Goal: Information Seeking & Learning: Learn about a topic

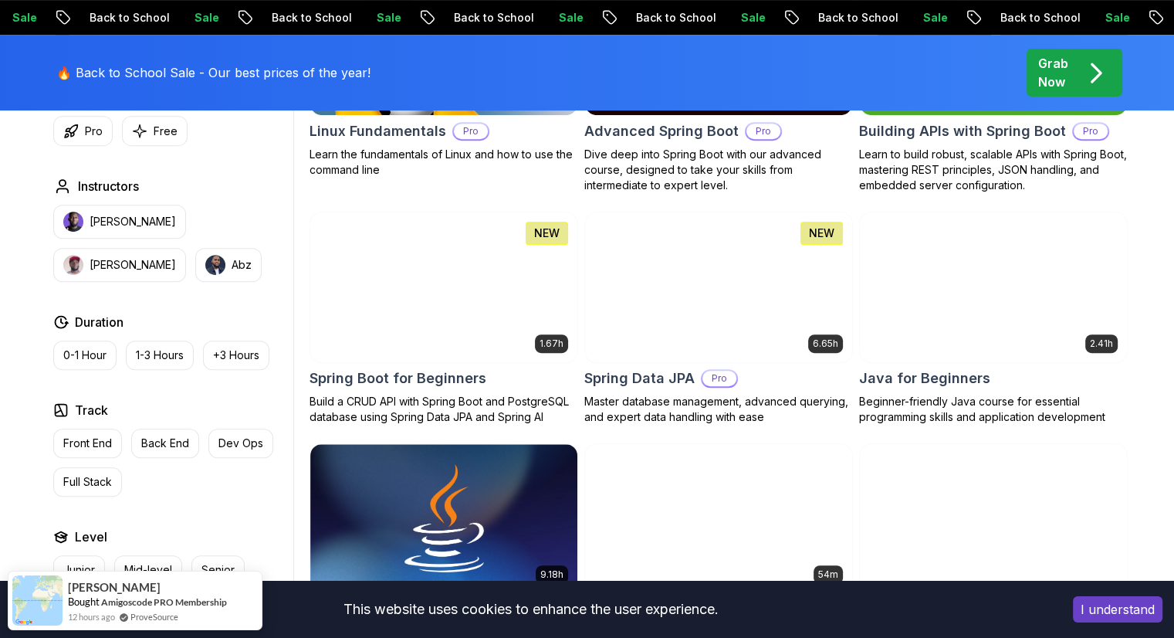
scroll to position [655, 0]
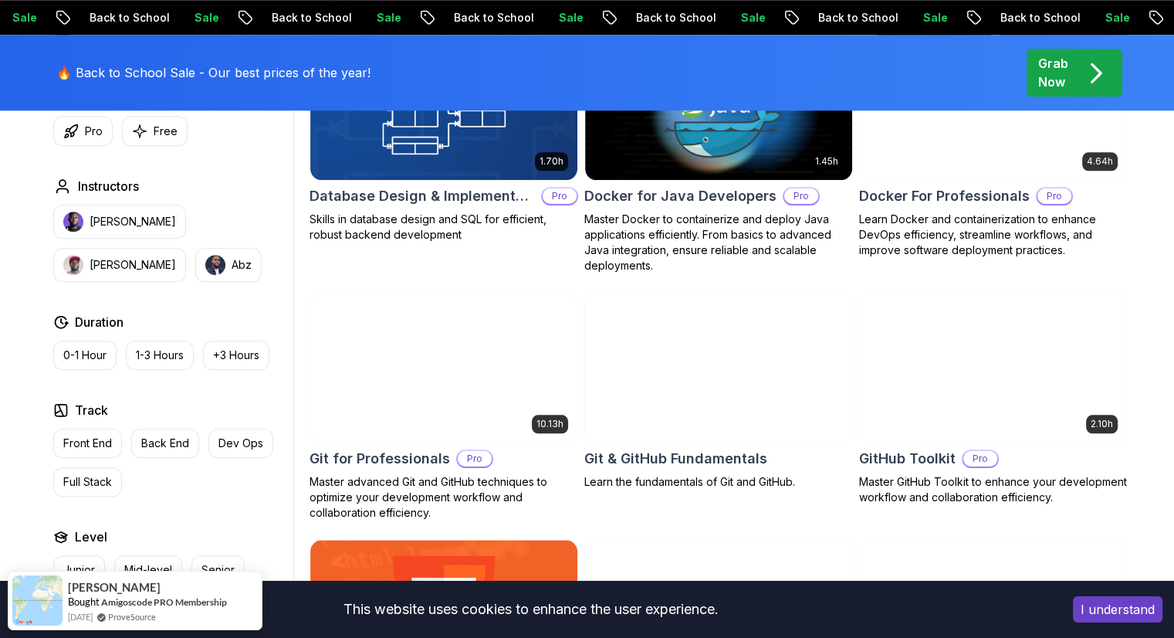
scroll to position [1531, 0]
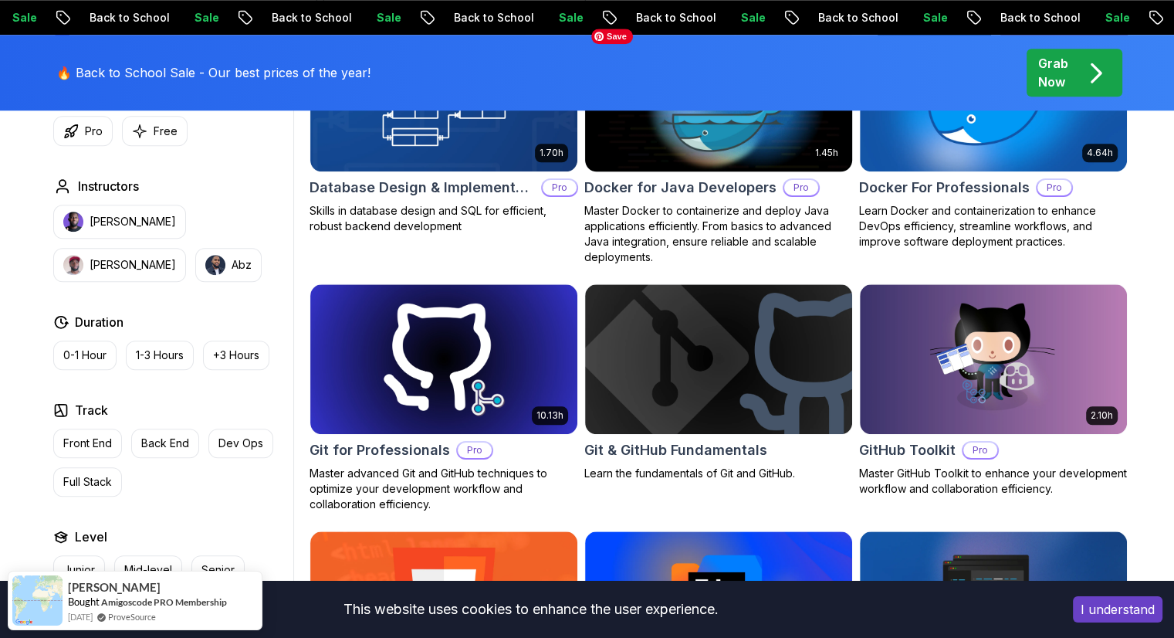
click at [668, 144] on img at bounding box center [718, 96] width 280 height 157
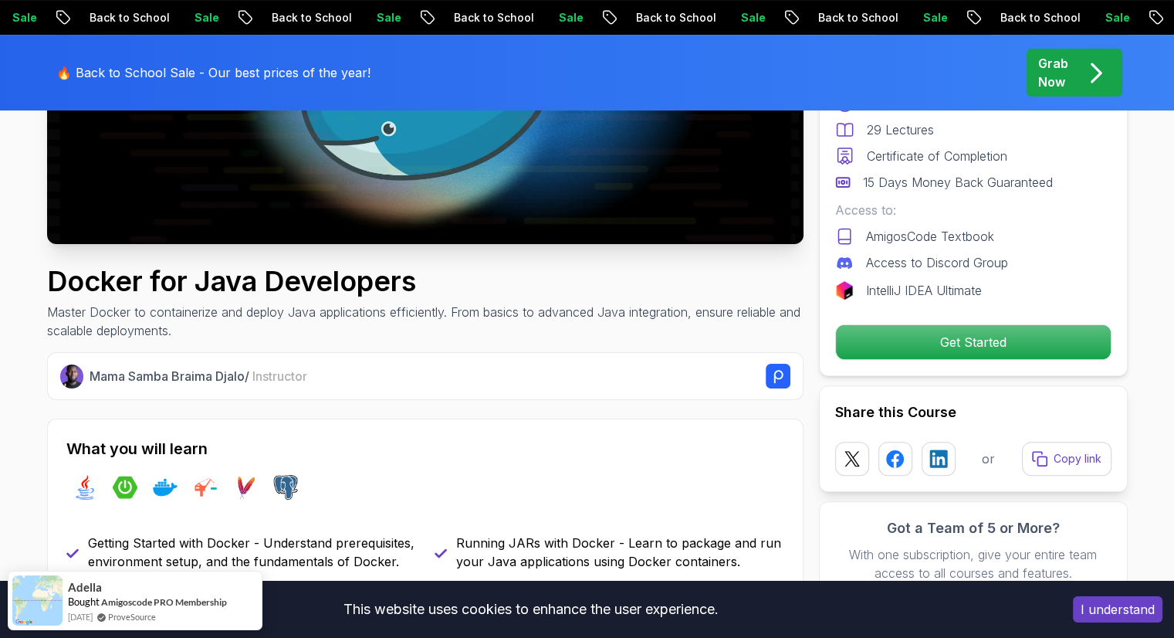
scroll to position [364, 0]
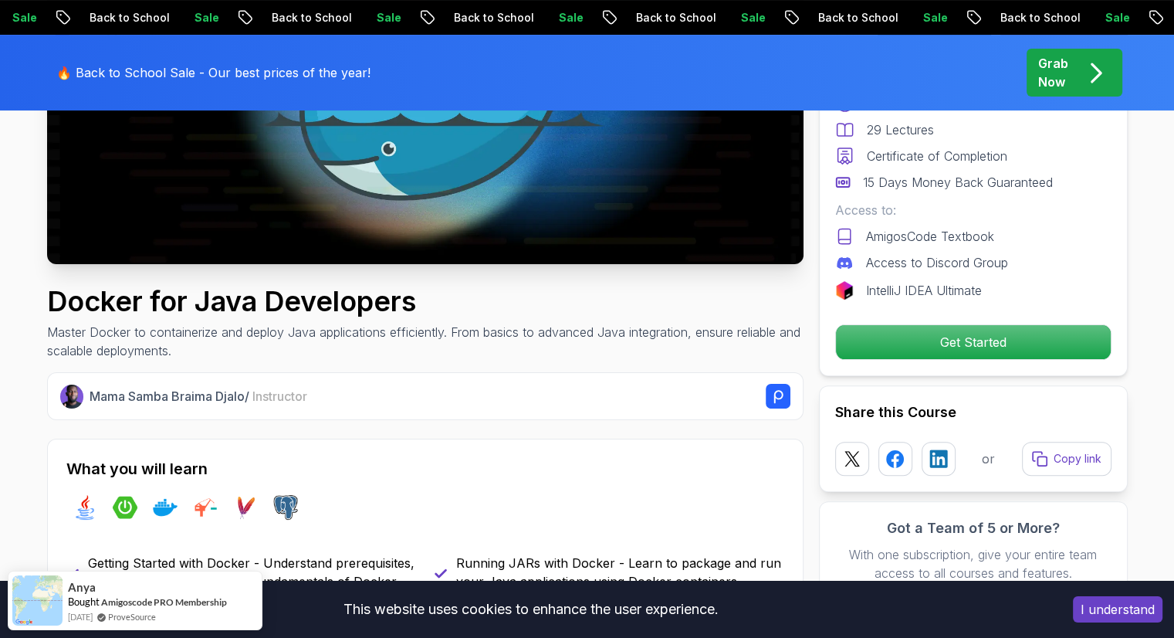
click at [136, 402] on p "Mama Samba Braima Djalo / Instructor" at bounding box center [199, 396] width 218 height 19
drag, startPoint x: 93, startPoint y: 392, endPoint x: 246, endPoint y: 394, distance: 153.6
click at [246, 394] on p "Mama Samba Braima Djalo / Instructor" at bounding box center [199, 396] width 218 height 19
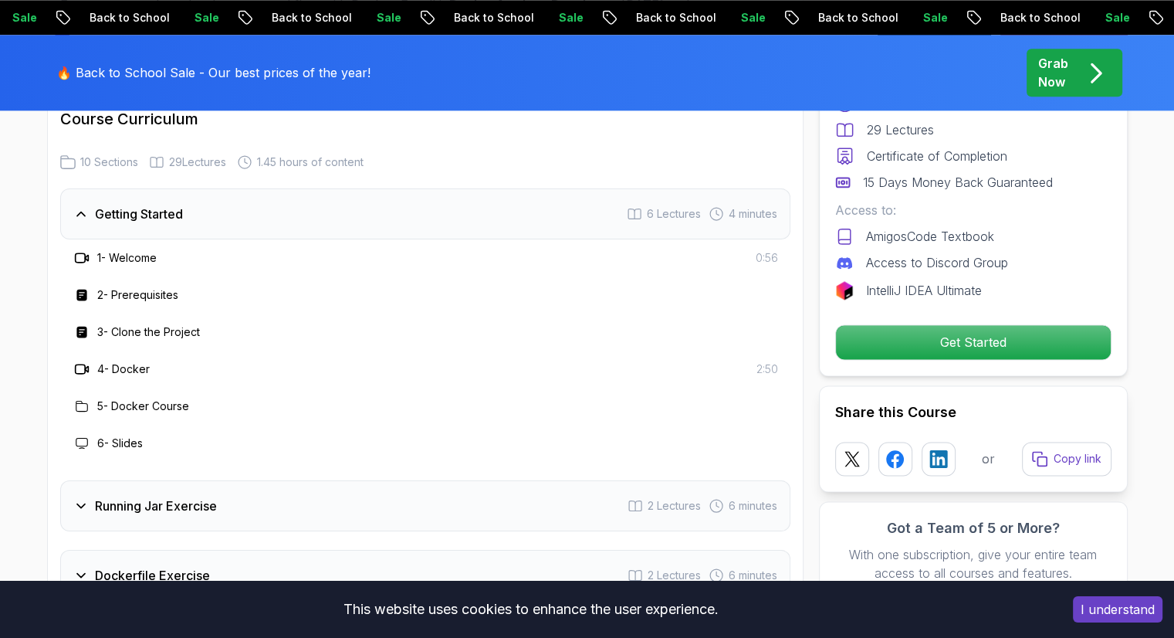
scroll to position [1985, 0]
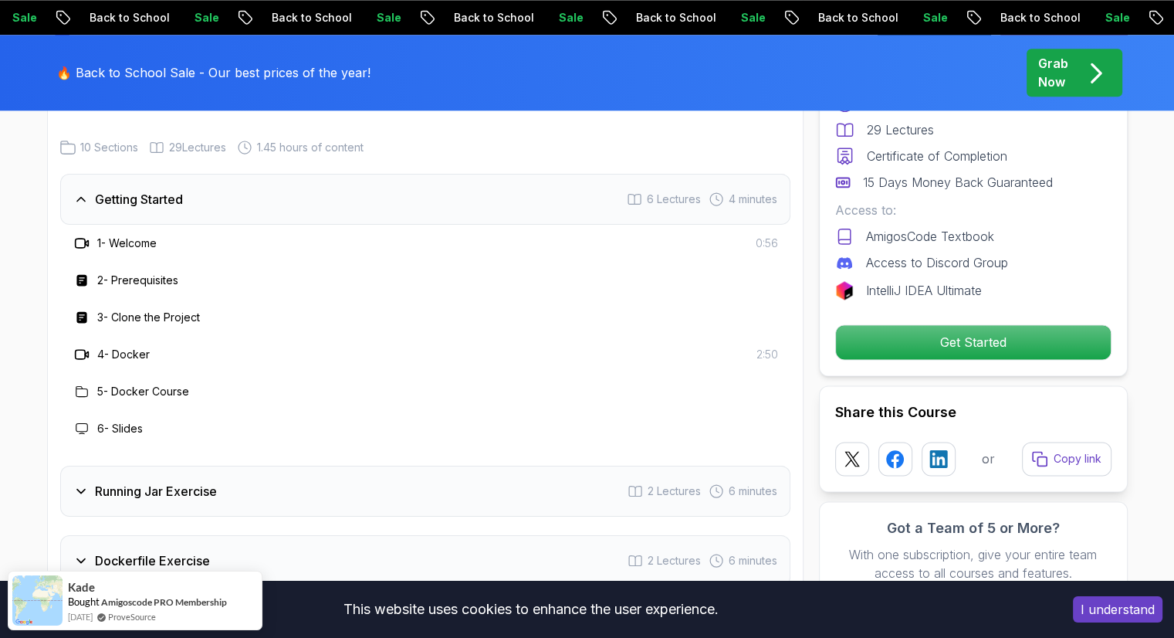
click at [123, 235] on h3 "1 - Welcome" at bounding box center [126, 242] width 59 height 15
click at [99, 235] on h3 "1 - Welcome" at bounding box center [126, 242] width 59 height 15
click at [766, 235] on span "0:56" at bounding box center [767, 242] width 22 height 15
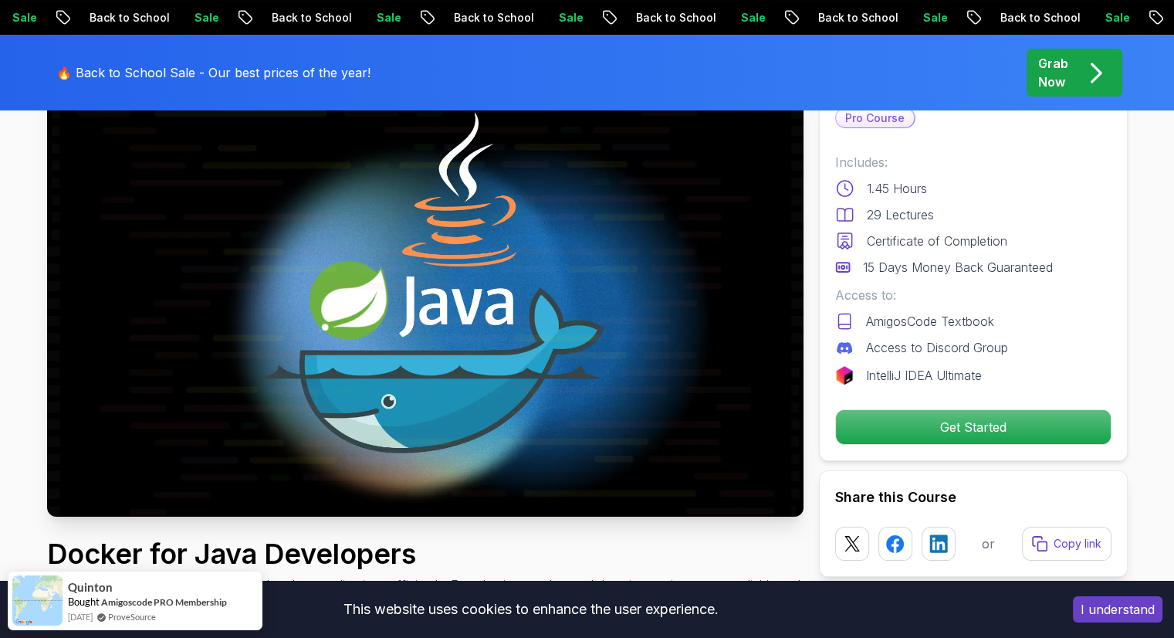
scroll to position [0, 0]
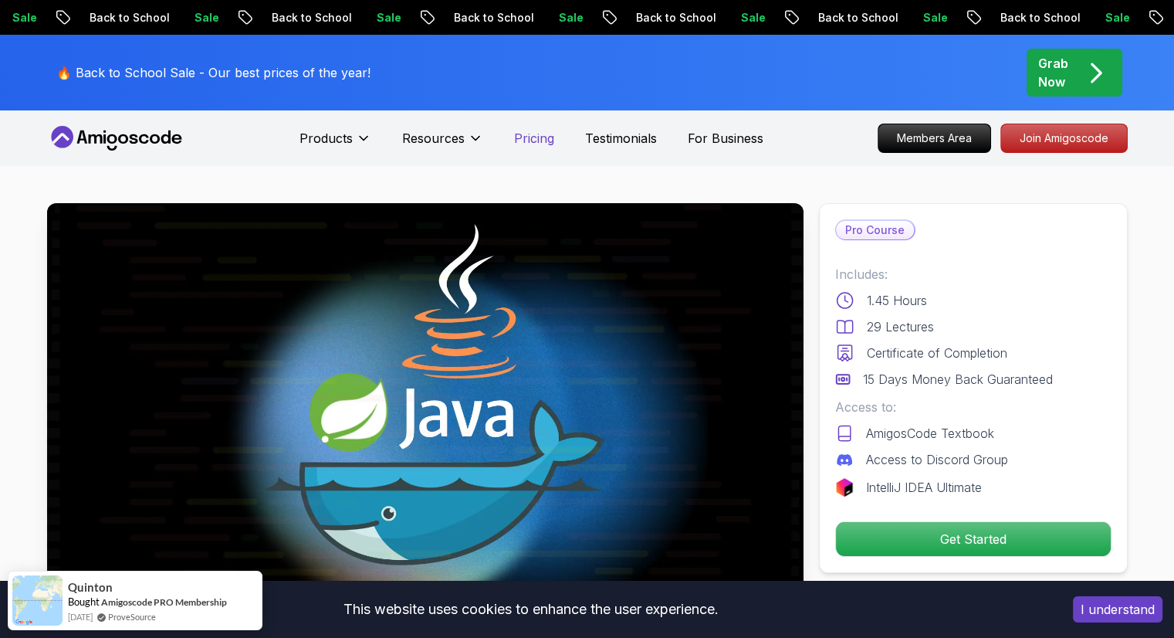
click at [534, 140] on p "Pricing" at bounding box center [534, 138] width 40 height 19
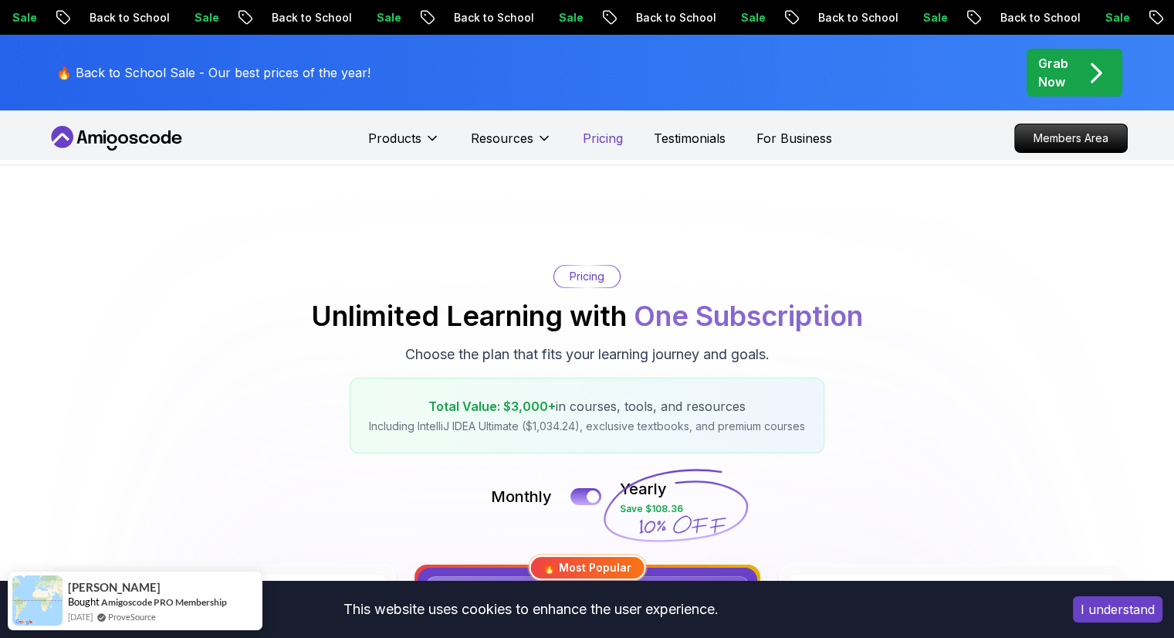
drag, startPoint x: 534, startPoint y: 140, endPoint x: 605, endPoint y: 138, distance: 71.0
click at [605, 138] on div "Products Resources Resources Team Meet our awesome team members Blog The latest…" at bounding box center [600, 138] width 464 height 31
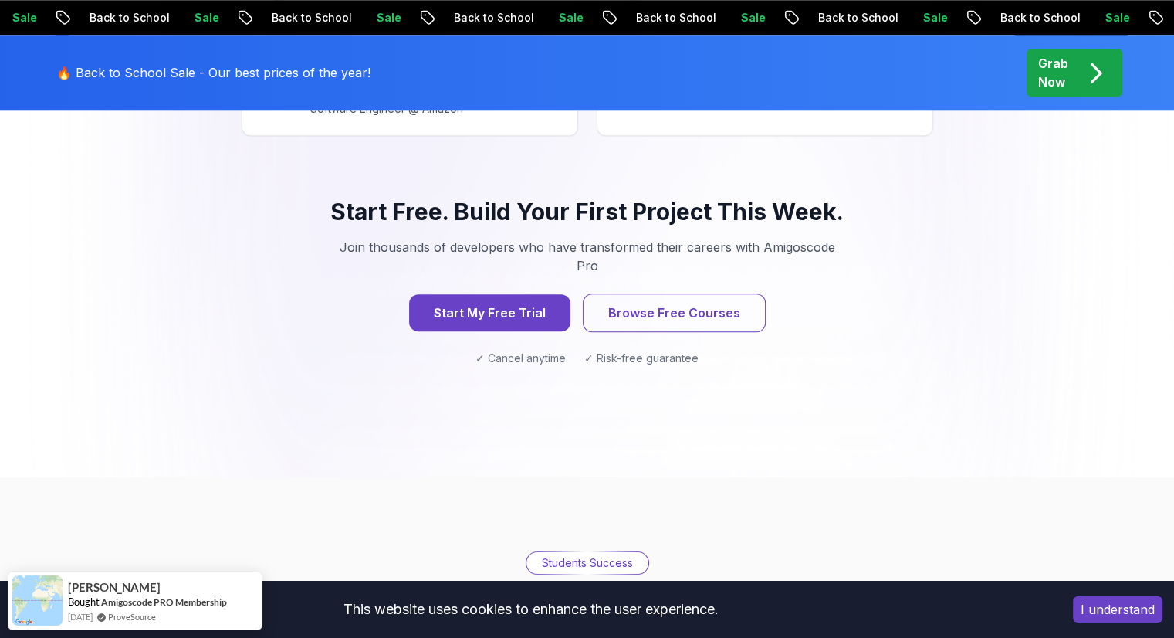
scroll to position [1686, 0]
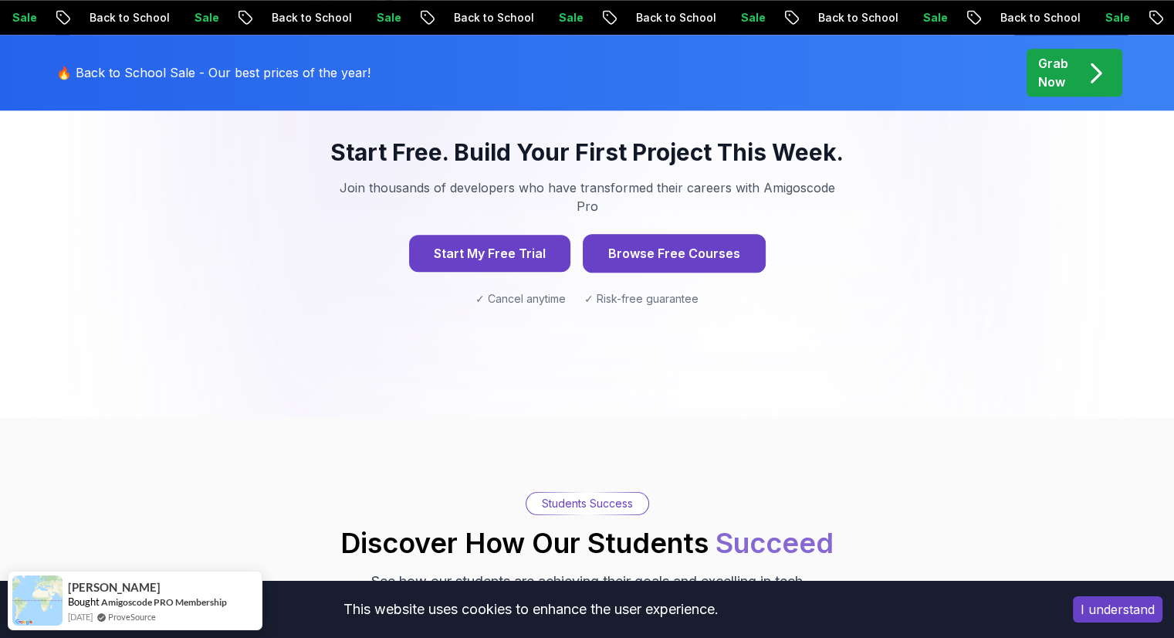
click at [729, 234] on button "Browse Free Courses" at bounding box center [674, 253] width 183 height 39
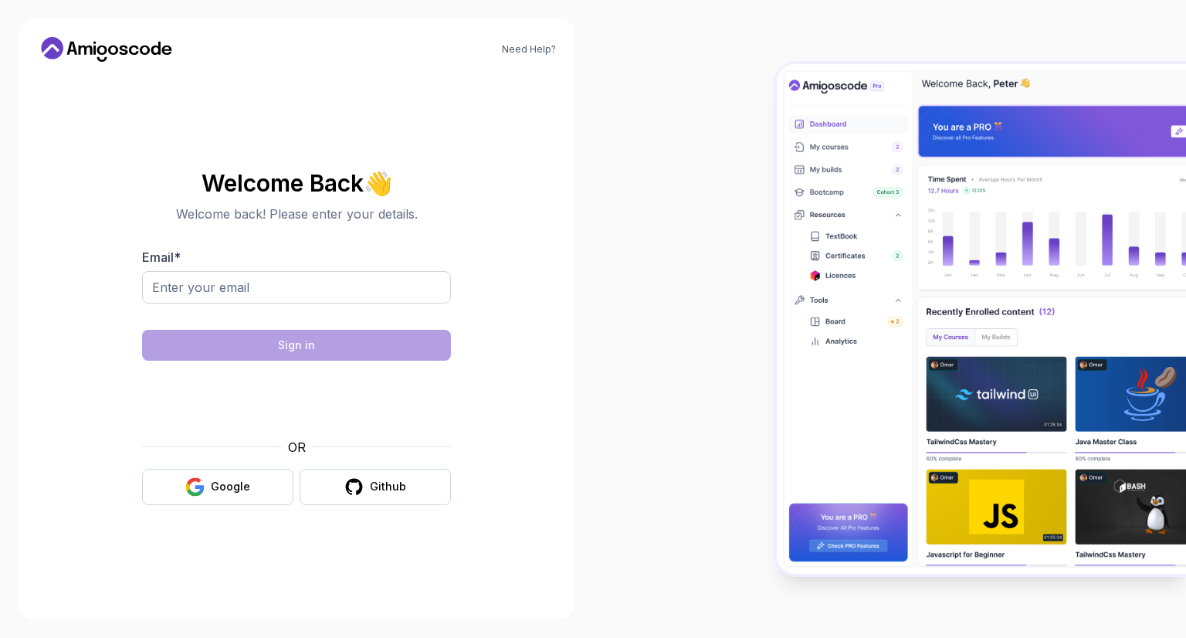
click at [677, 0] on div at bounding box center [889, 319] width 593 height 638
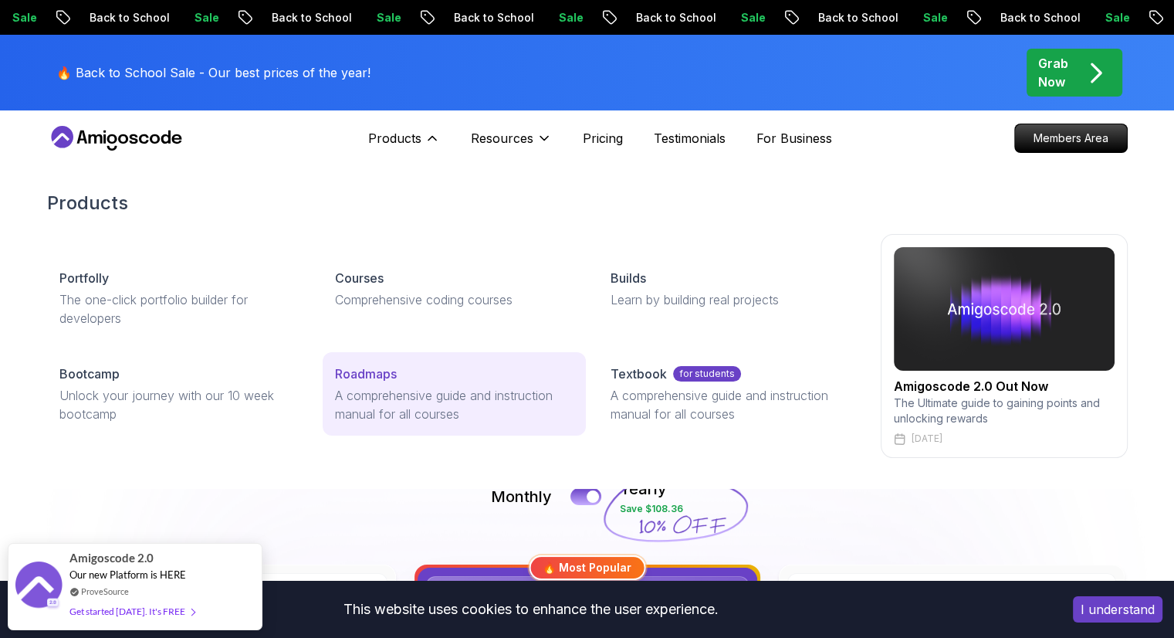
click at [358, 381] on p "Roadmaps" at bounding box center [366, 373] width 62 height 19
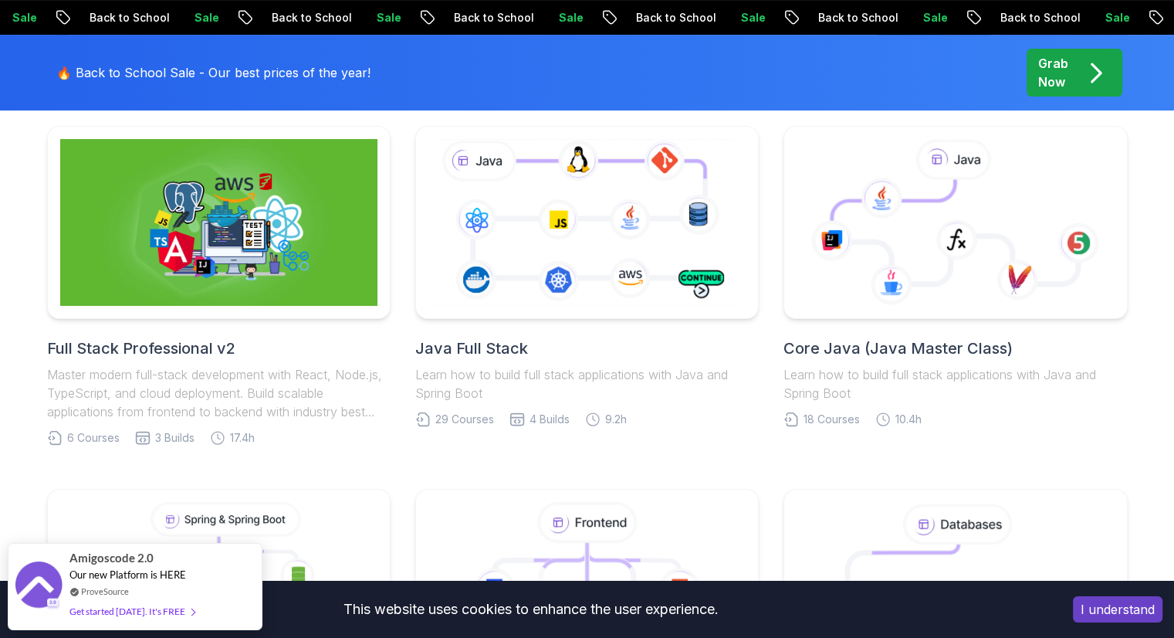
scroll to position [396, 0]
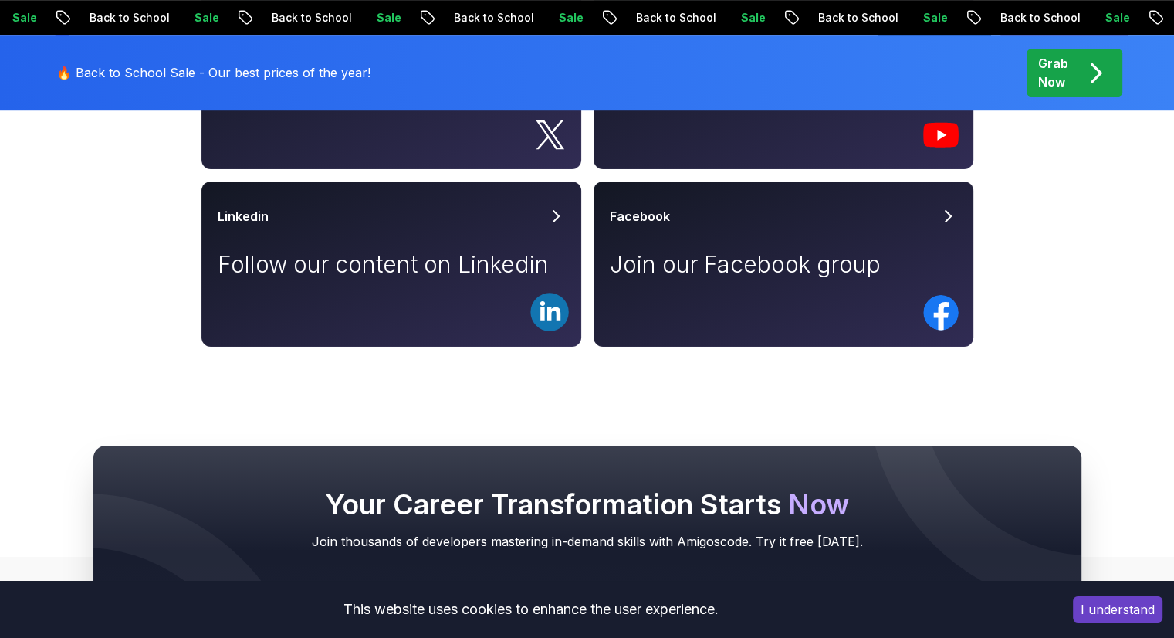
scroll to position [1065, 0]
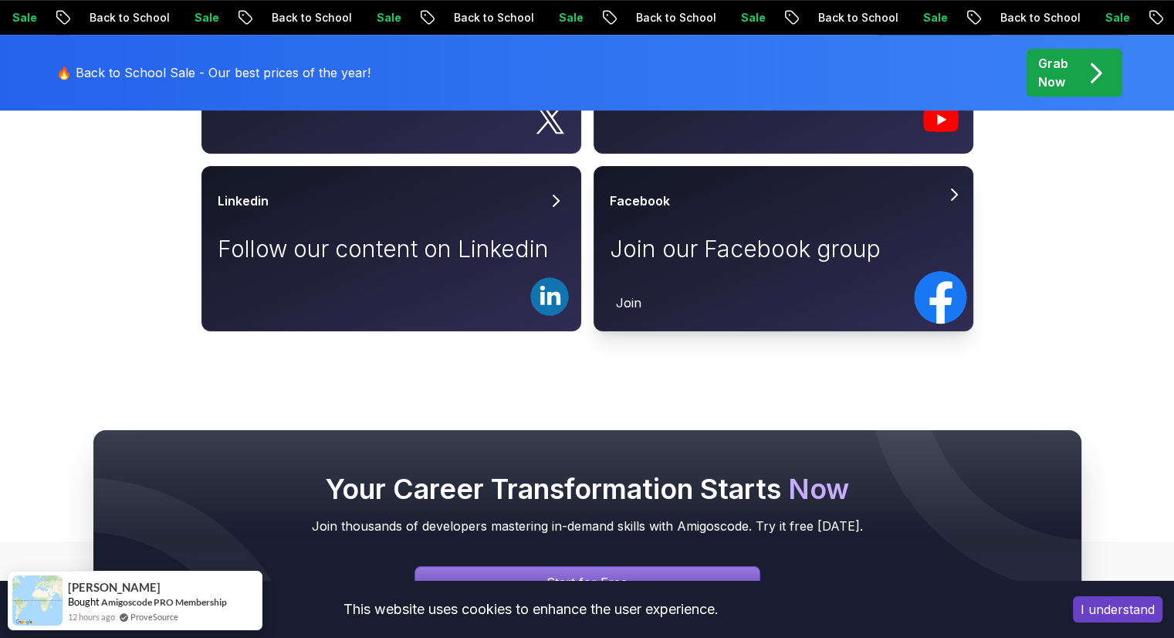
click at [770, 245] on p "Join our Facebook group" at bounding box center [783, 249] width 347 height 28
